Goal: Transaction & Acquisition: Purchase product/service

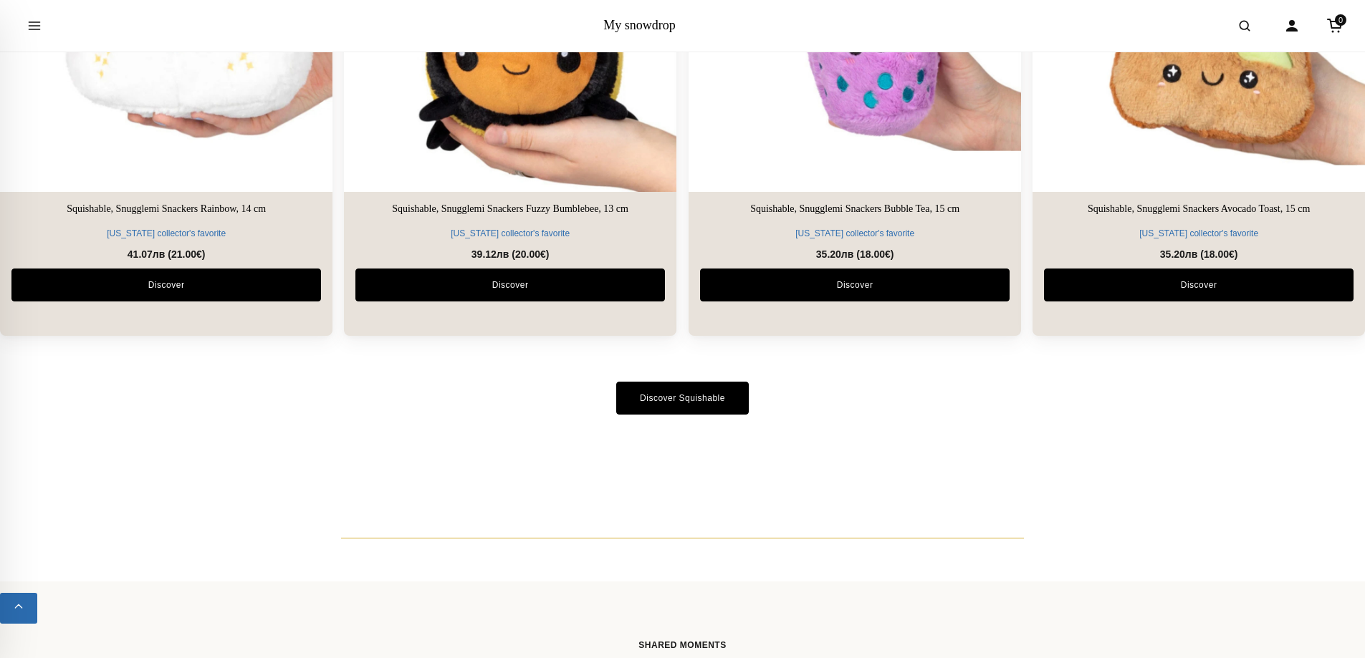
scroll to position [3224, 0]
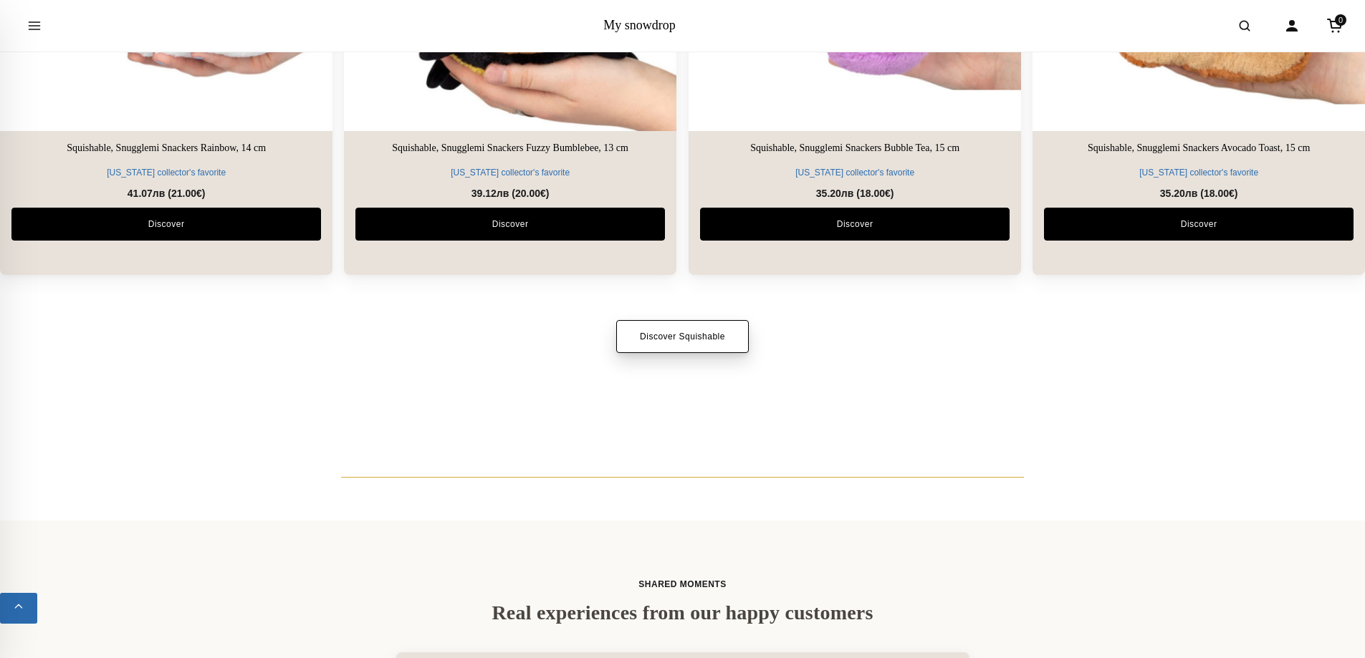
click at [663, 336] on link "Discover Squishable" at bounding box center [682, 336] width 133 height 33
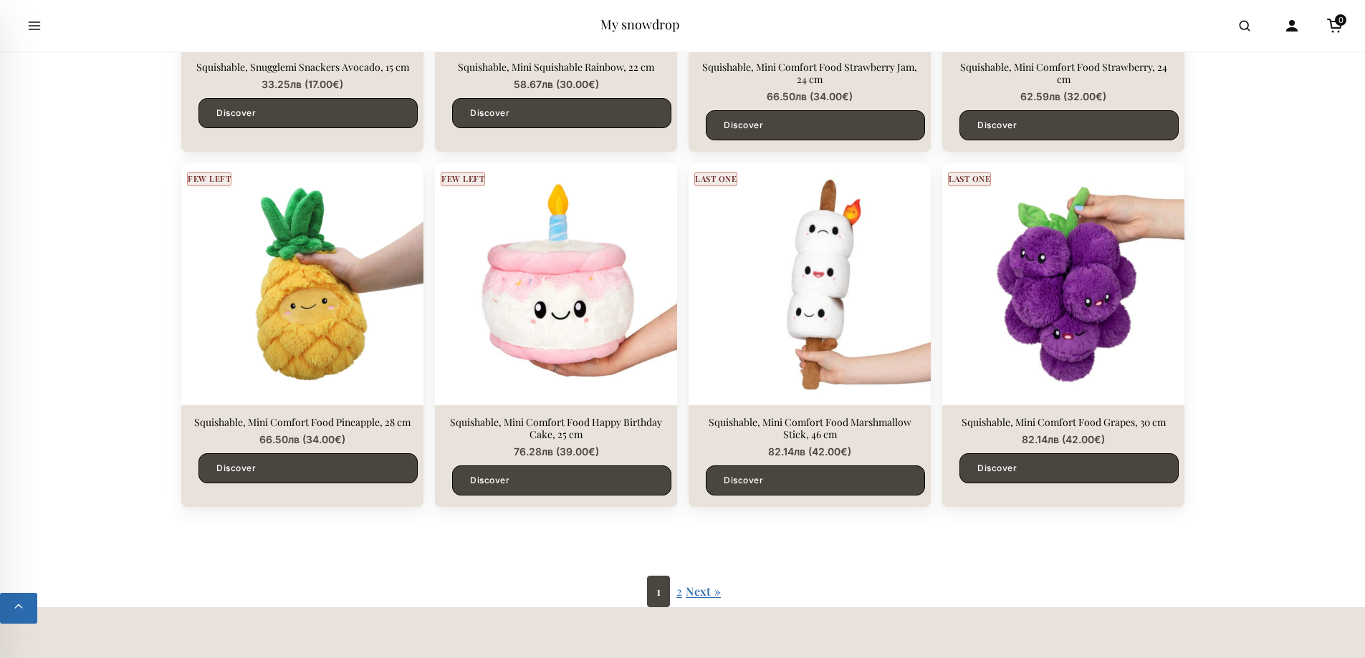
scroll to position [2365, 0]
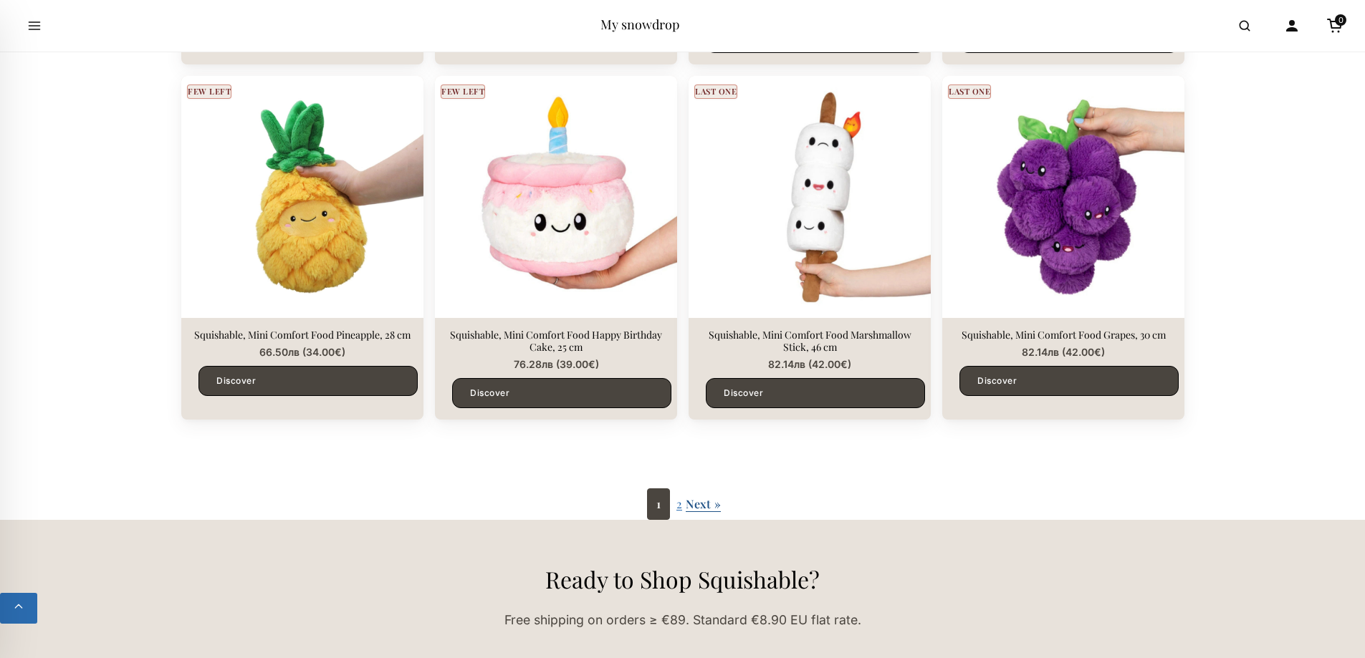
click at [700, 497] on link "Next »" at bounding box center [703, 504] width 35 height 15
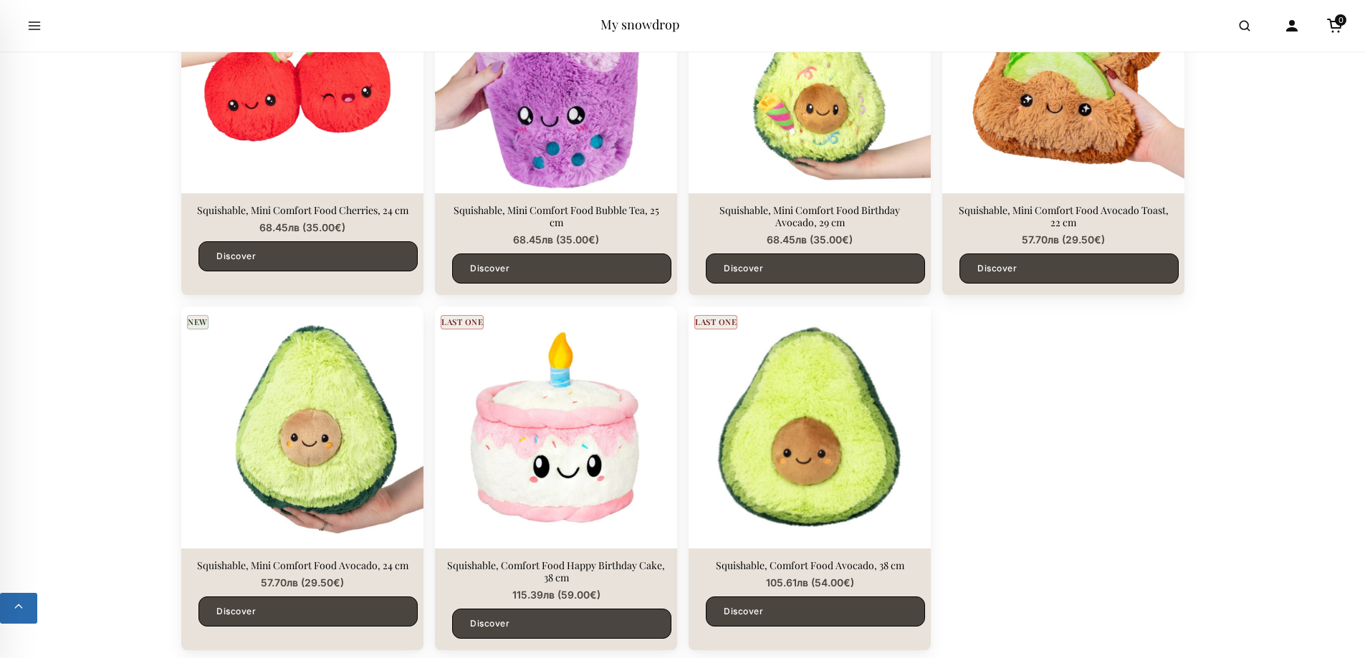
scroll to position [1433, 0]
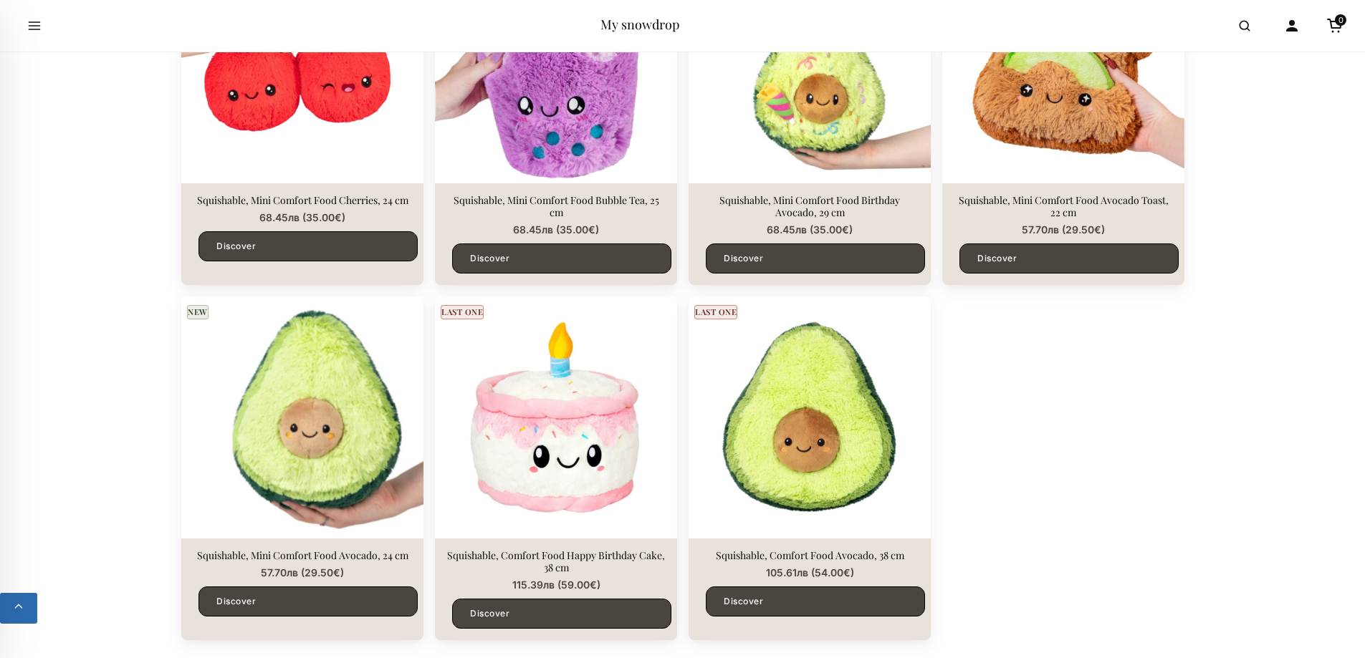
click at [257, 432] on img at bounding box center [302, 418] width 254 height 254
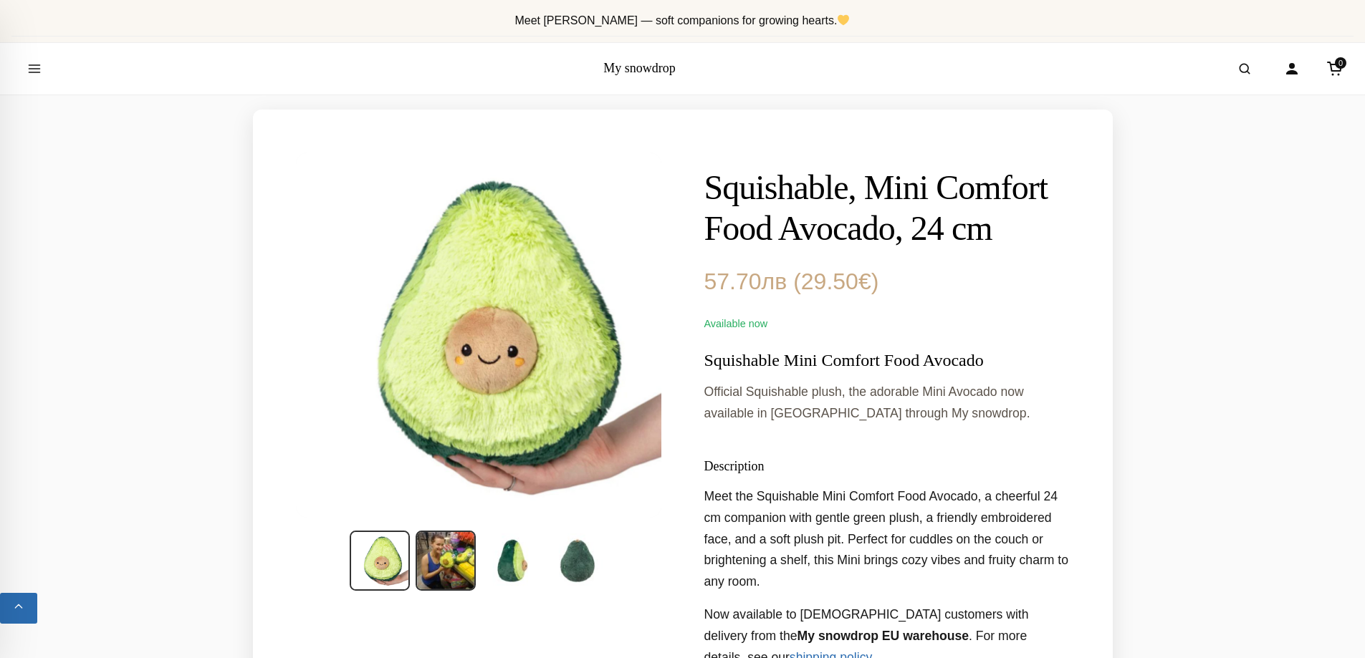
click at [438, 556] on img at bounding box center [446, 561] width 60 height 60
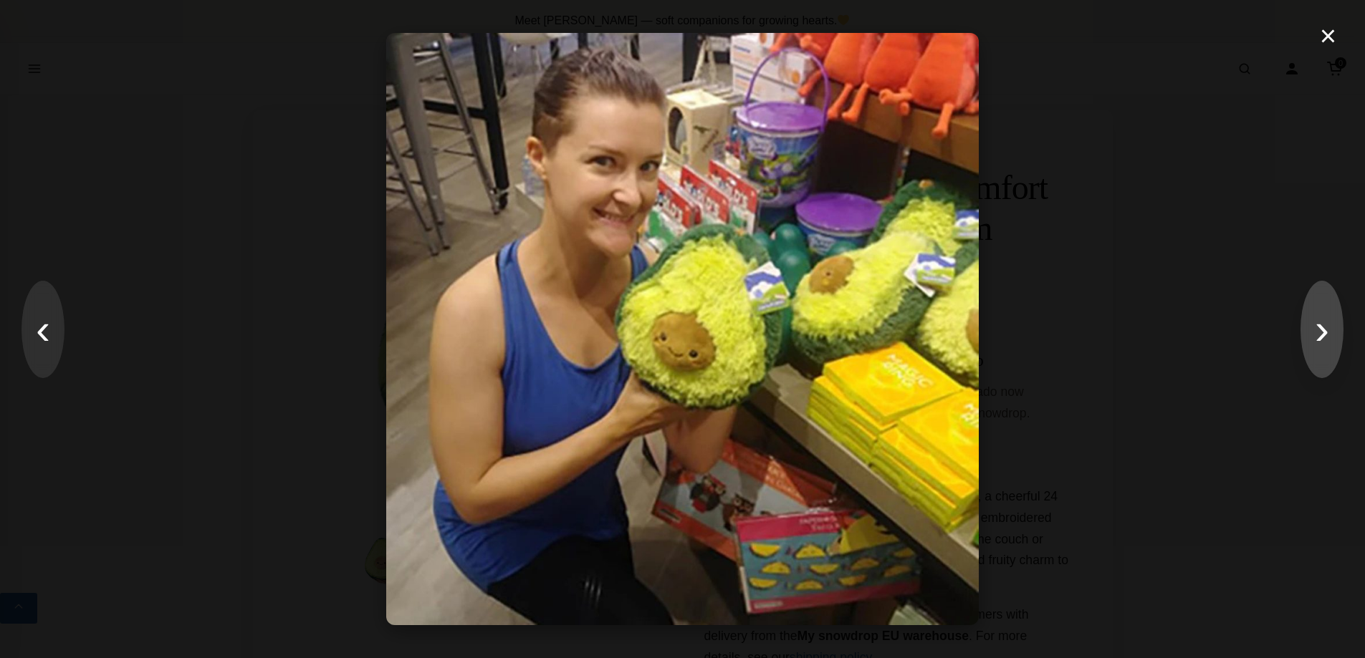
click at [1319, 343] on button "›" at bounding box center [1322, 329] width 43 height 97
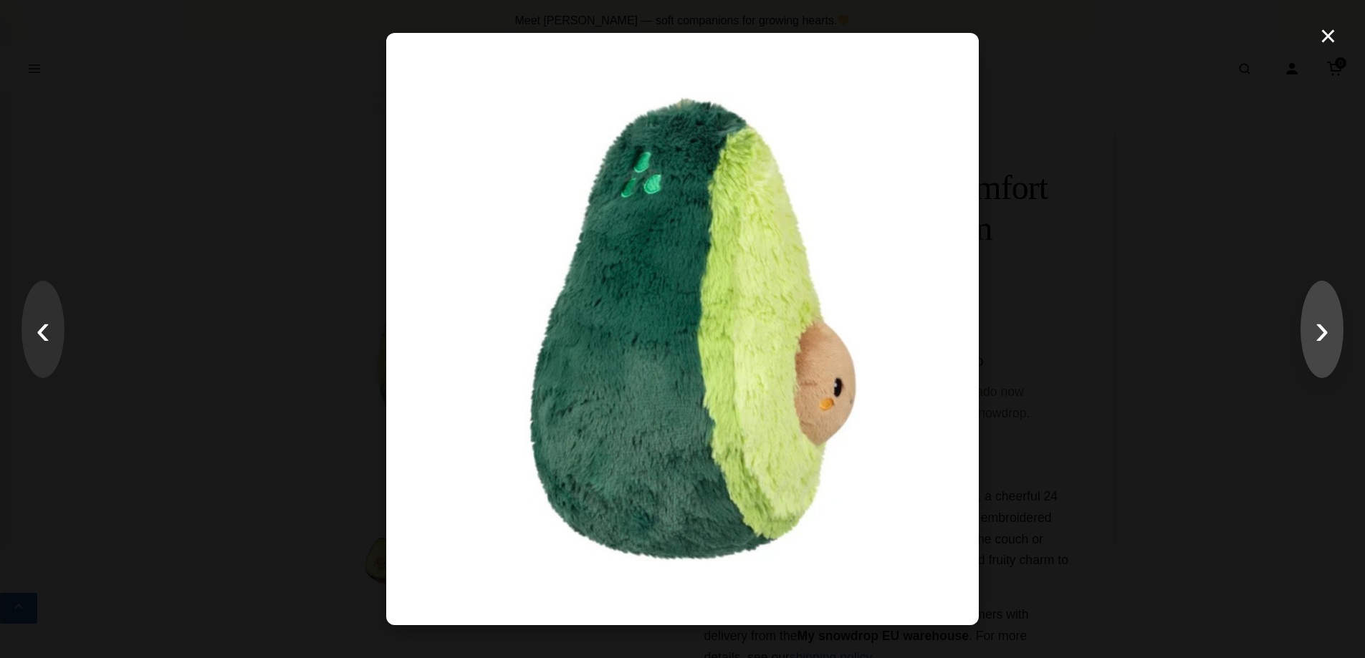
click at [1319, 343] on button "›" at bounding box center [1322, 329] width 43 height 97
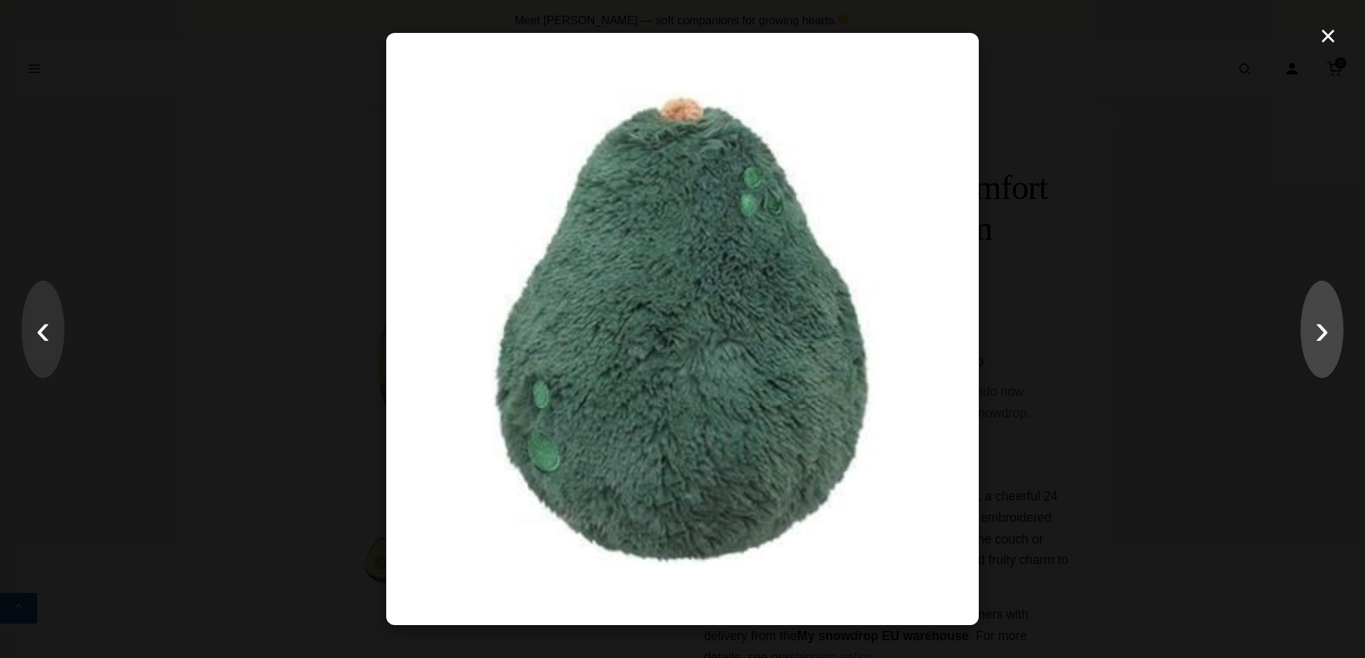
click at [1319, 343] on button "›" at bounding box center [1322, 329] width 43 height 97
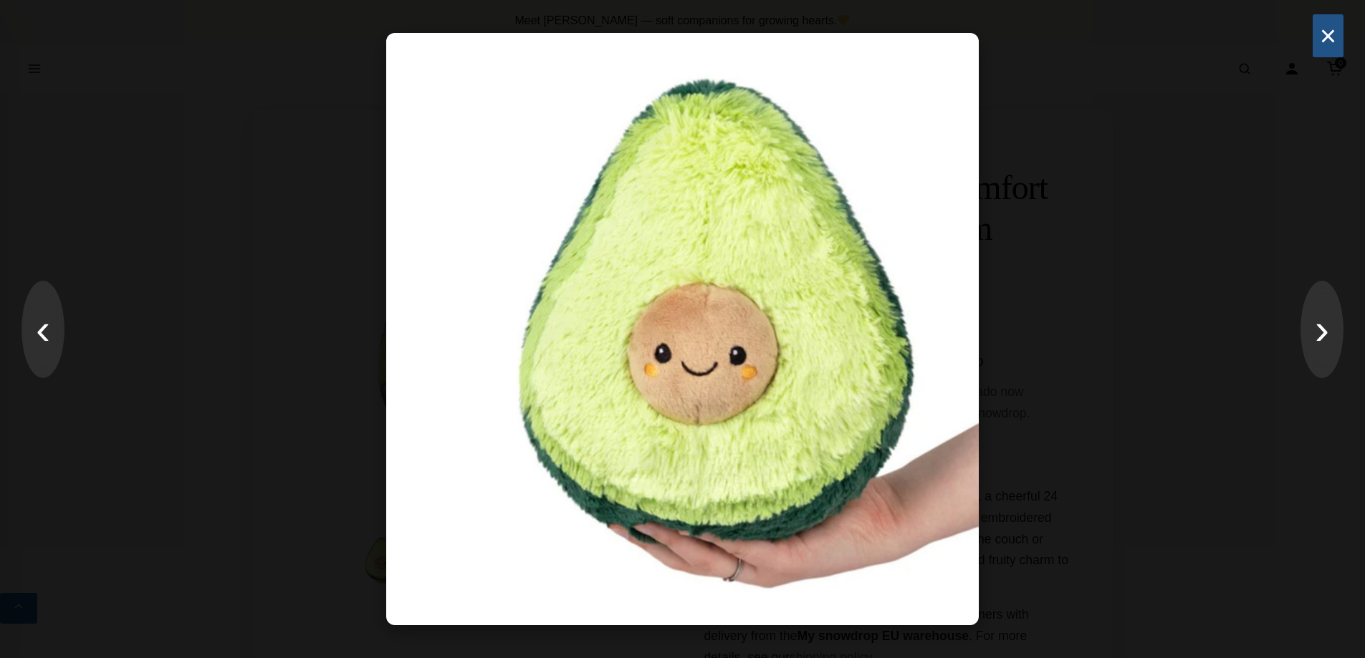
click at [1321, 40] on button "×" at bounding box center [1328, 35] width 31 height 43
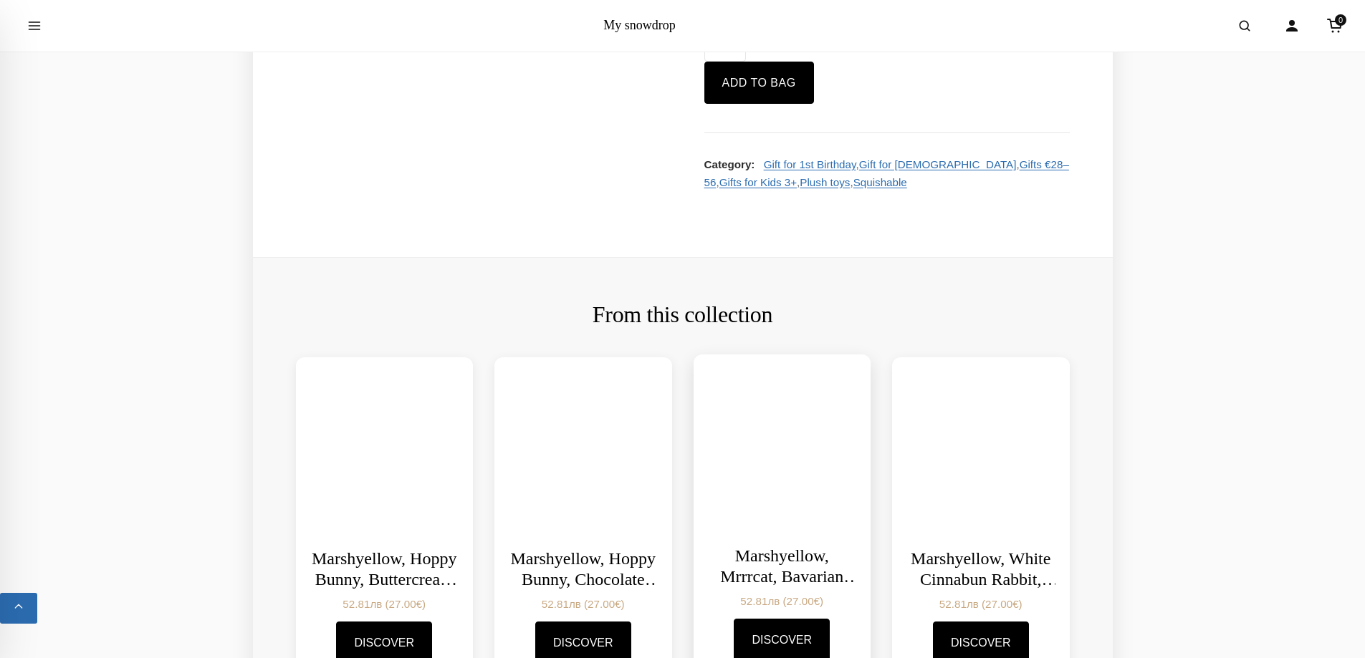
scroll to position [1863, 0]
